Goal: Navigation & Orientation: Go to known website

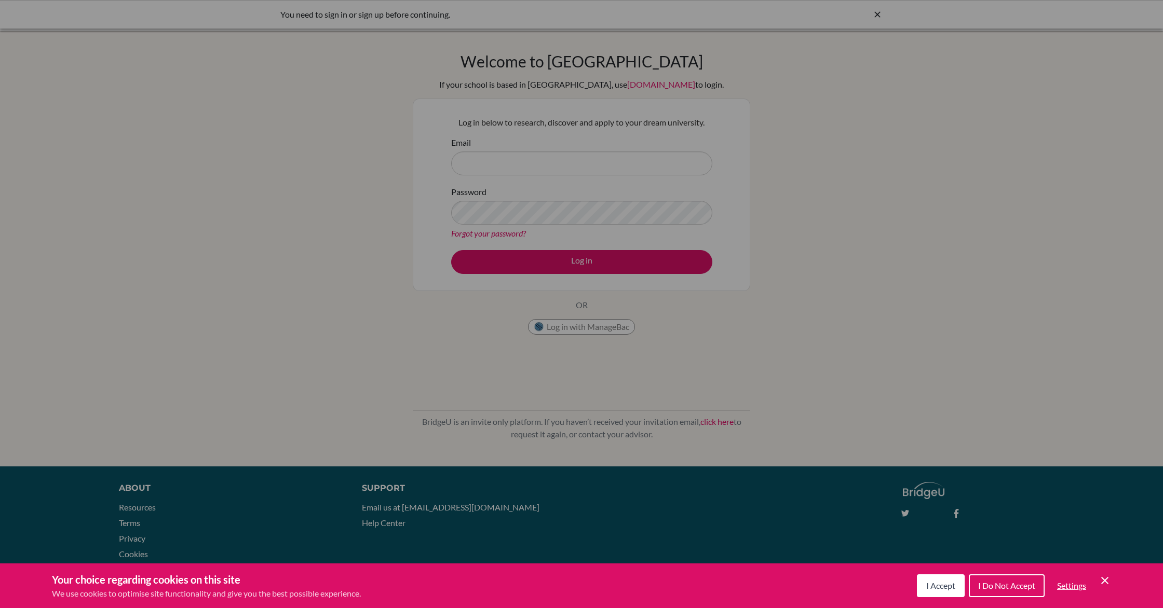
click at [499, 100] on div "Cookie Preferences" at bounding box center [581, 304] width 1163 height 608
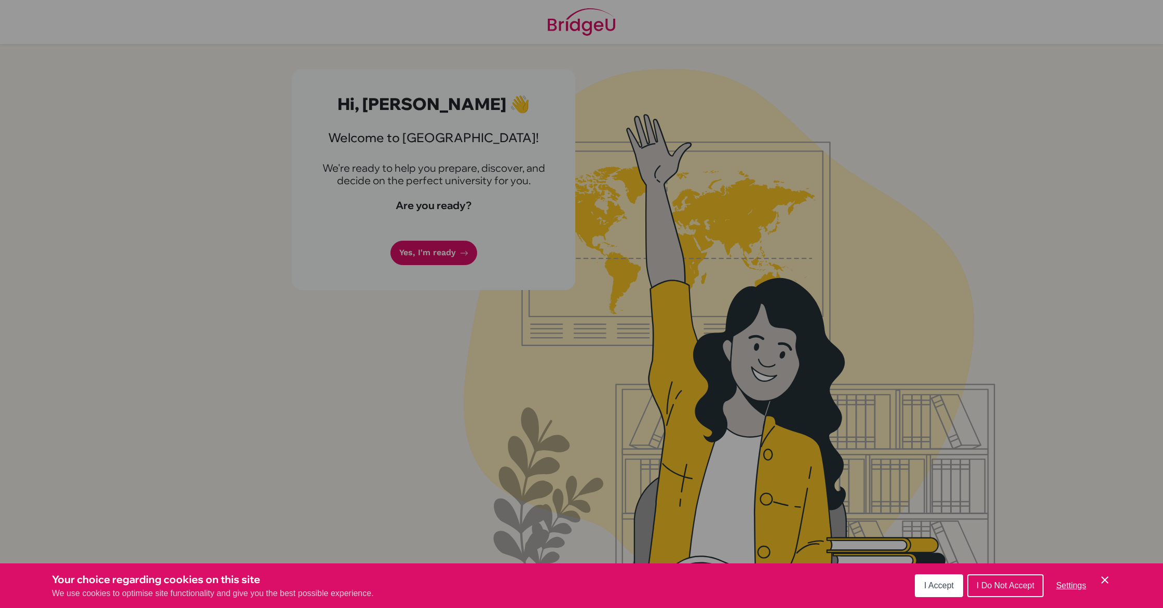
click at [464, 213] on div "Cookie Preferences" at bounding box center [581, 304] width 1163 height 608
drag, startPoint x: 915, startPoint y: 591, endPoint x: 920, endPoint y: 589, distance: 5.4
click at [915, 591] on button "I Accept" at bounding box center [939, 586] width 48 height 23
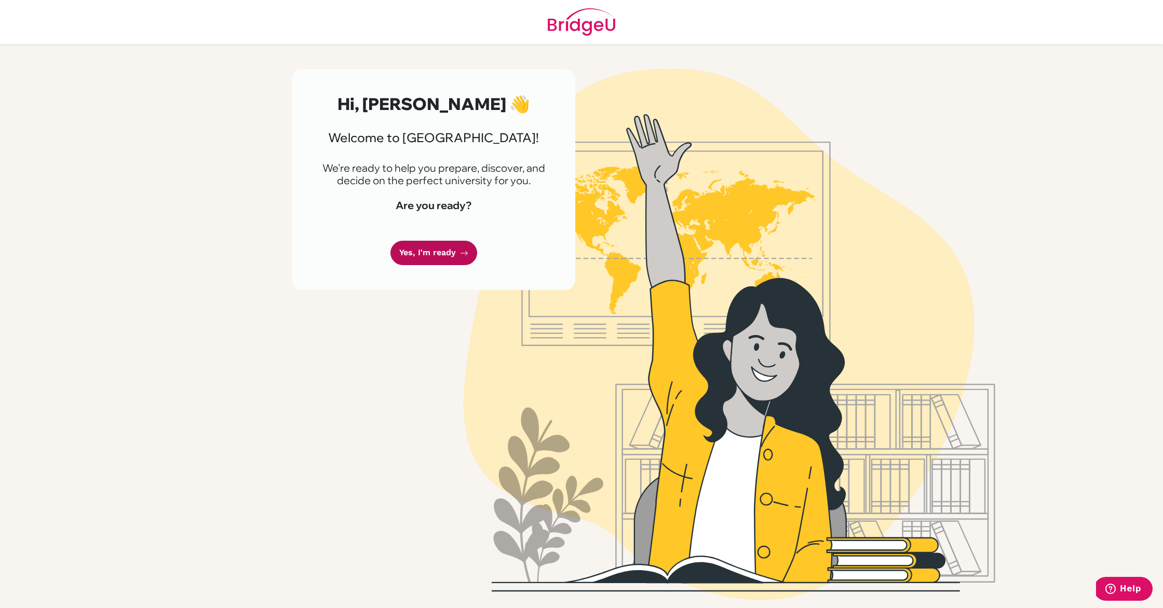
click at [464, 246] on link "Yes, I'm ready" at bounding box center [433, 253] width 87 height 24
